Goal: Communication & Community: Answer question/provide support

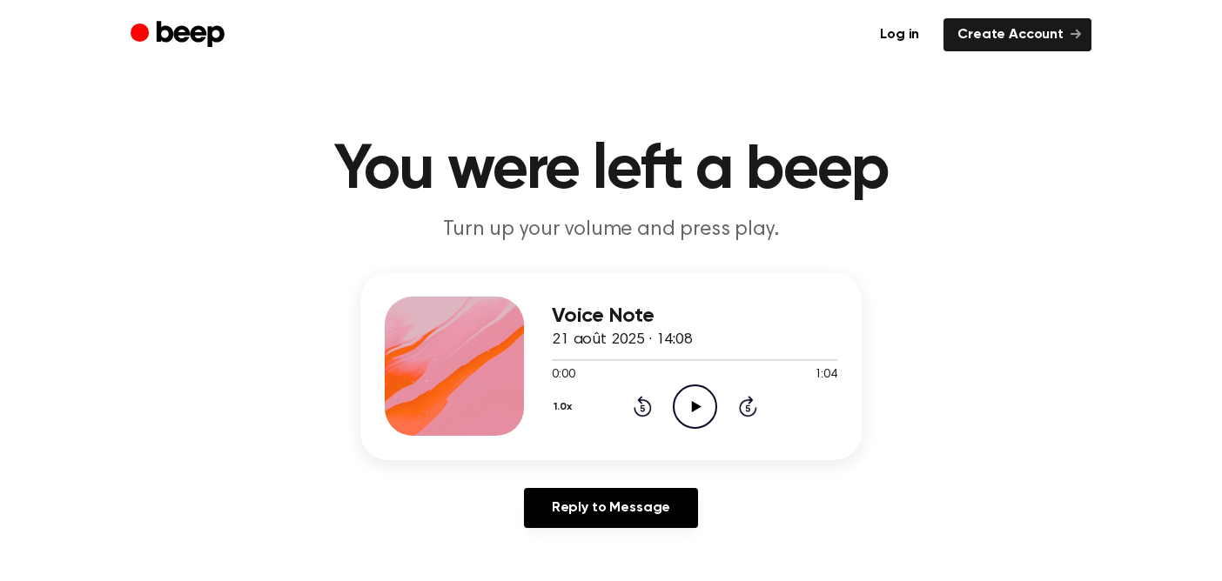
click at [708, 406] on icon "Play Audio" at bounding box center [695, 407] width 44 height 44
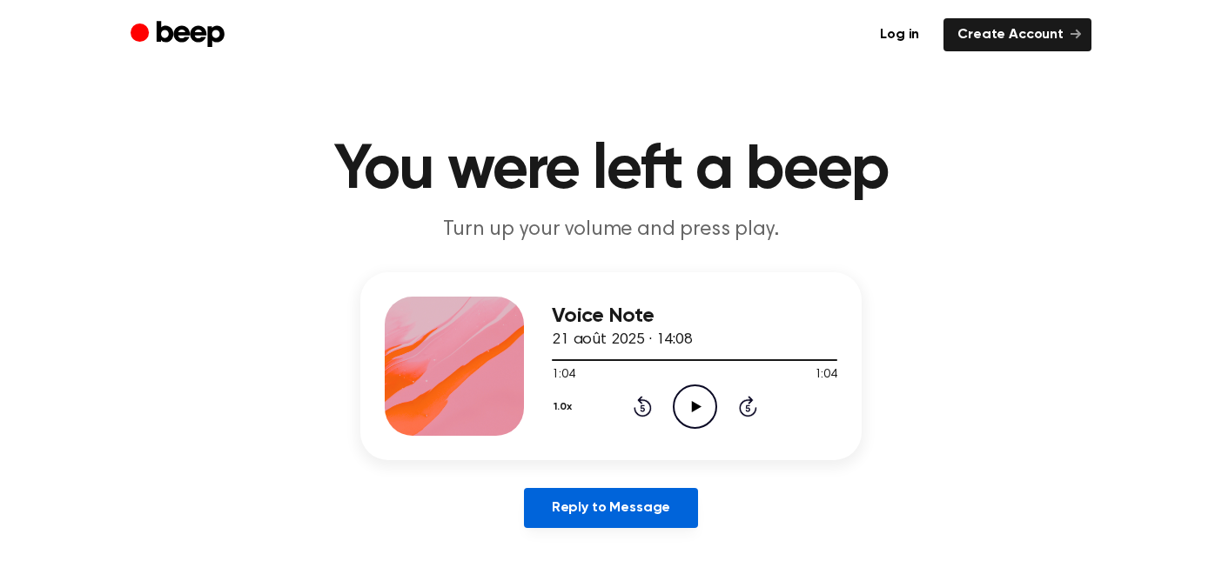
click at [581, 509] on link "Reply to Message" at bounding box center [611, 508] width 174 height 40
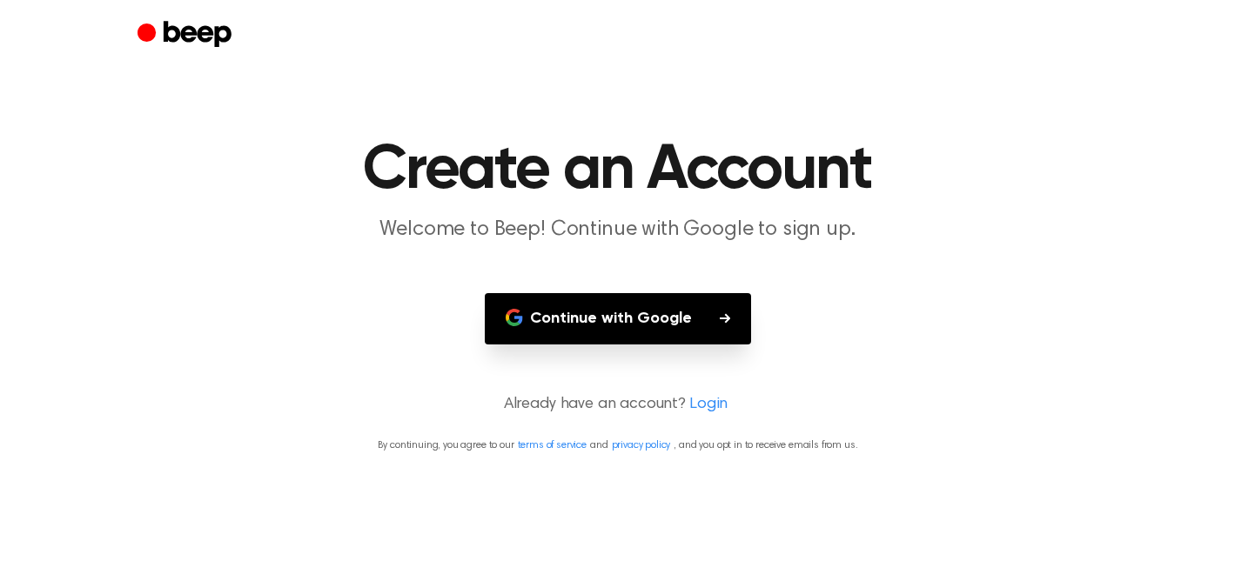
click at [581, 317] on button "Continue with Google" at bounding box center [618, 318] width 266 height 51
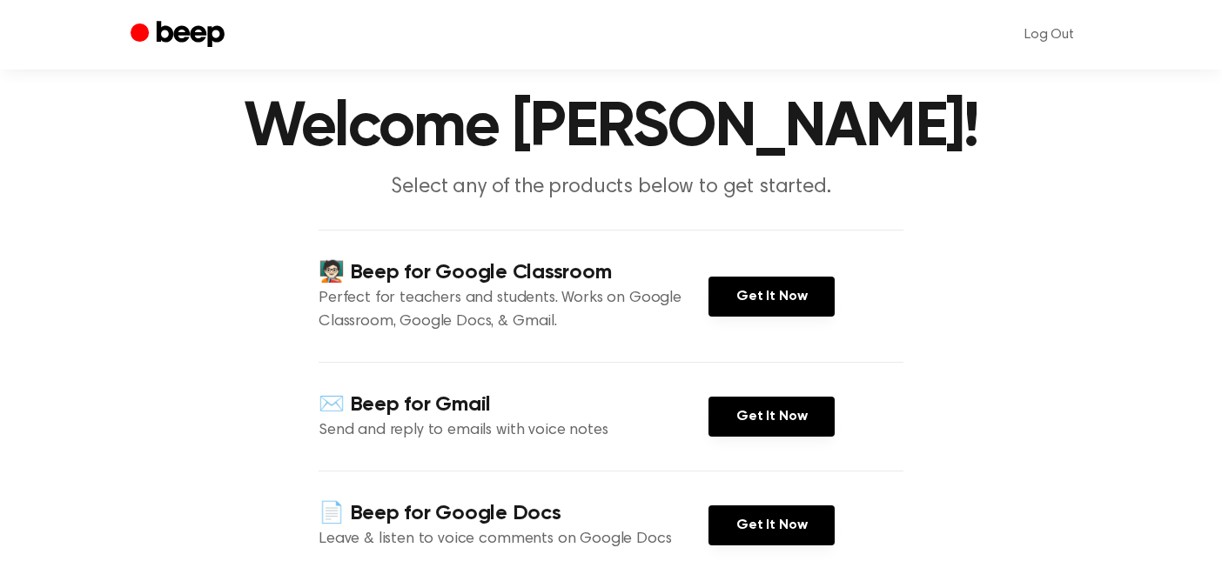
scroll to position [131, 0]
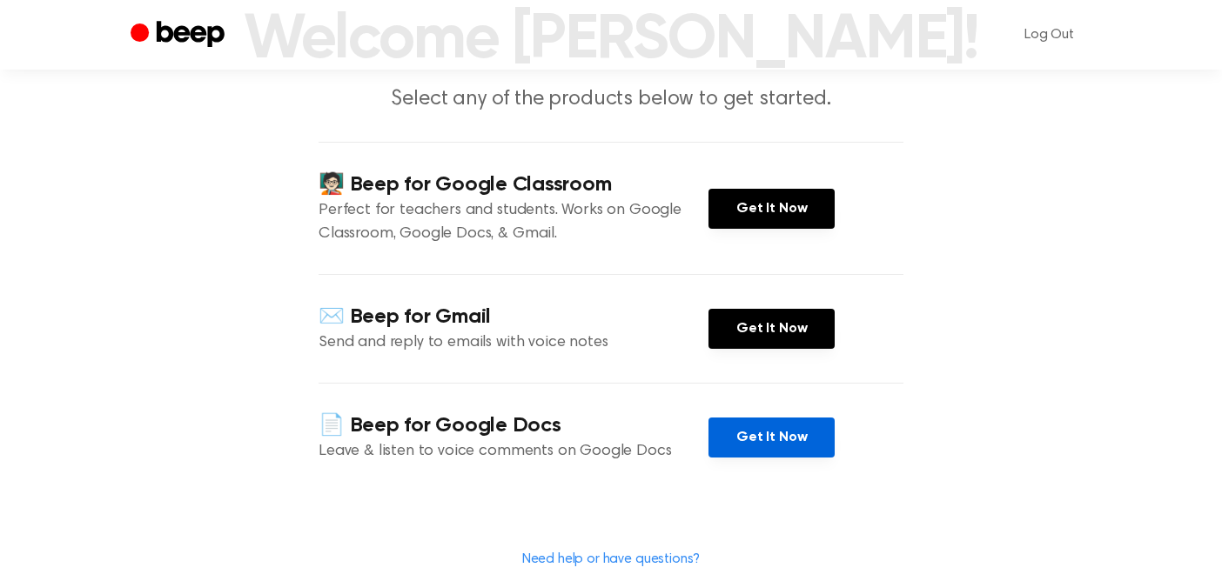
click at [746, 427] on link "Get It Now" at bounding box center [771, 438] width 126 height 40
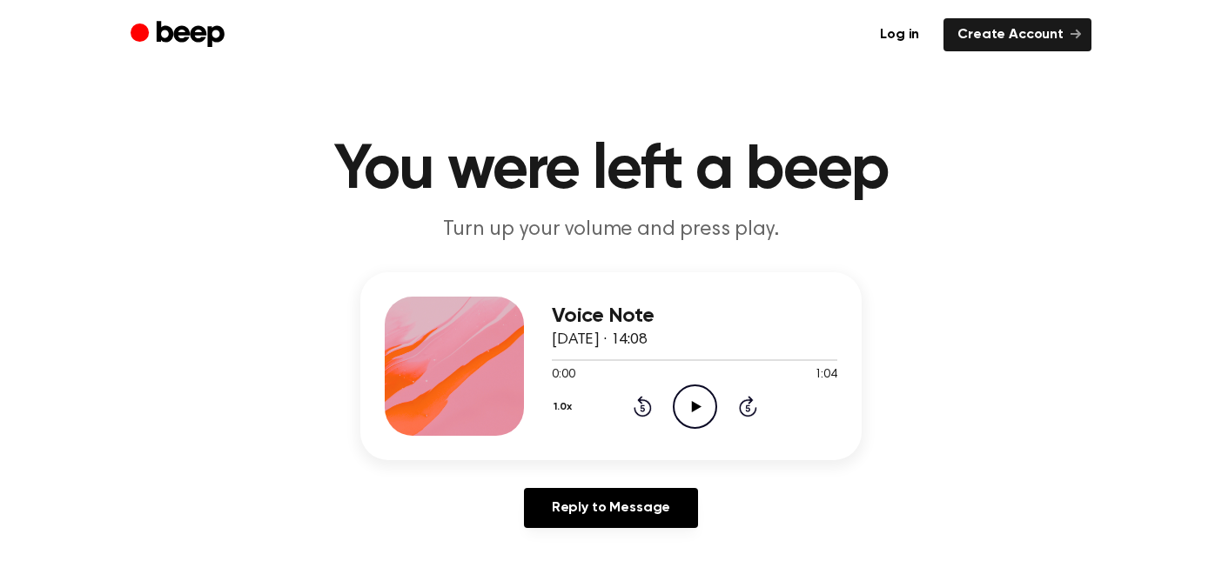
click at [699, 404] on icon "Play Audio" at bounding box center [695, 407] width 44 height 44
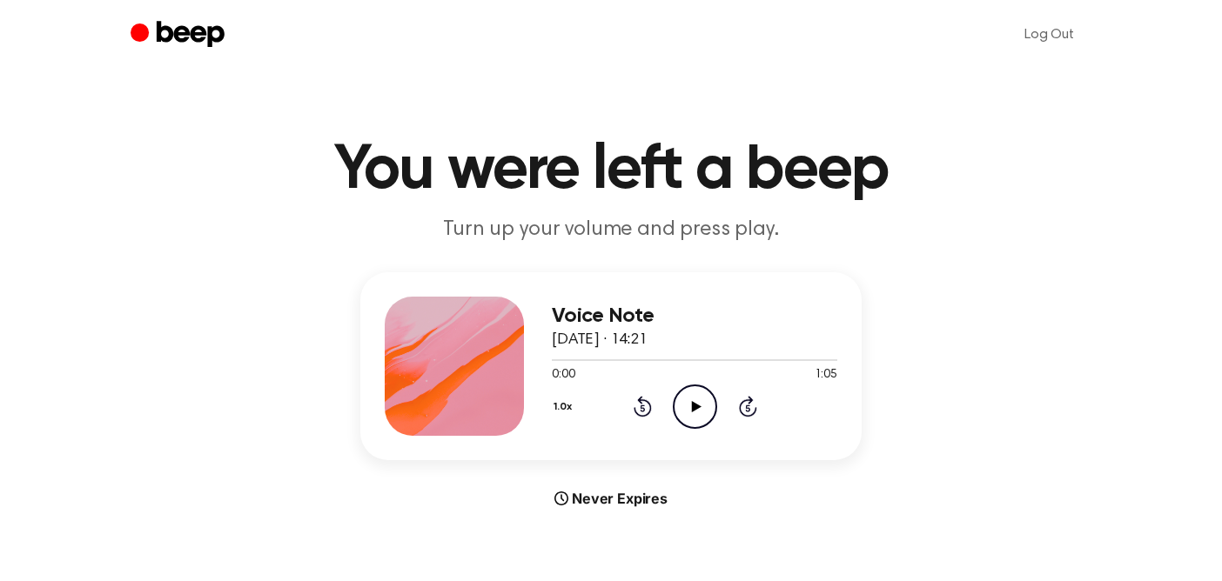
click at [691, 413] on icon "Play Audio" at bounding box center [695, 407] width 44 height 44
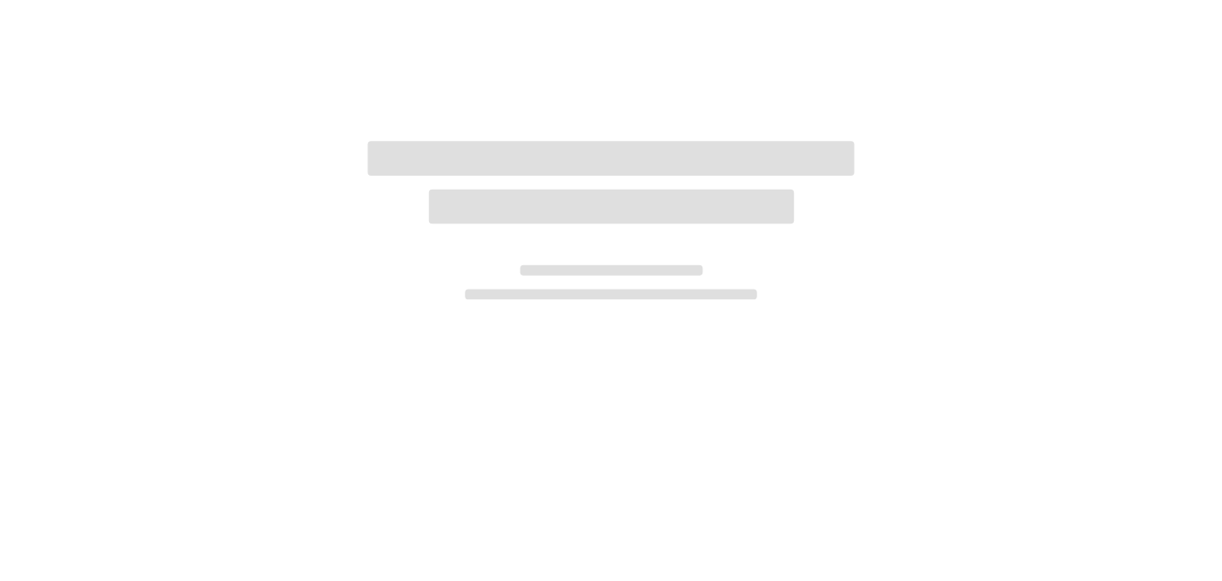
scroll to position [131, 0]
